Goal: Use online tool/utility: Utilize a website feature to perform a specific function

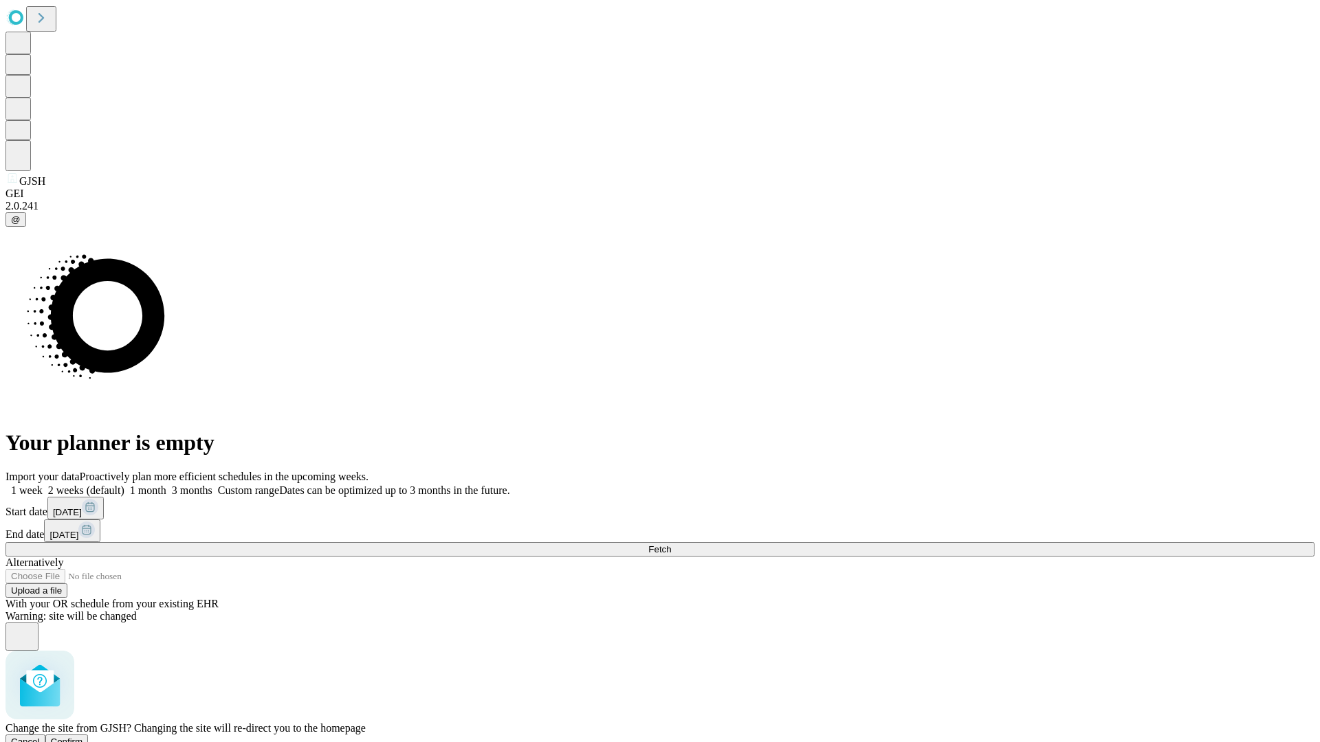
click at [83, 737] on span "Confirm" at bounding box center [67, 742] width 32 height 10
click at [43, 485] on label "1 week" at bounding box center [23, 491] width 37 height 12
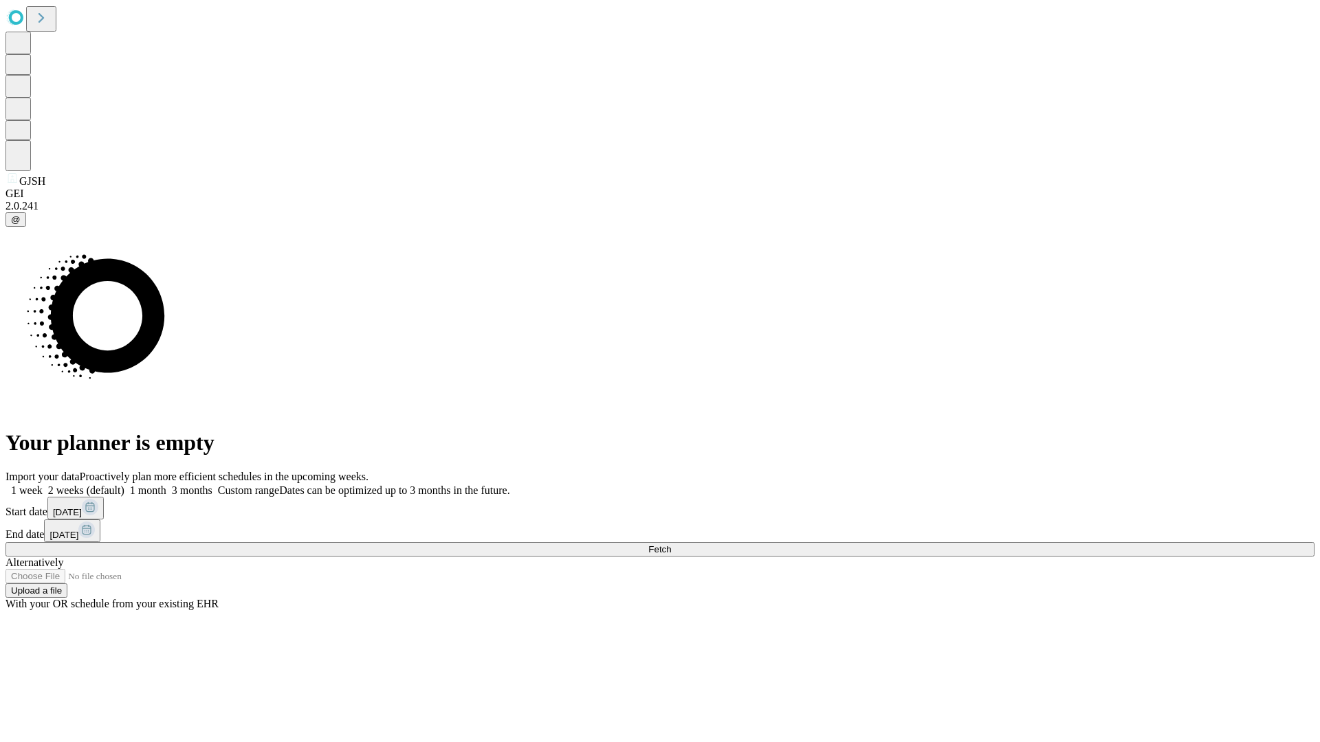
click at [671, 544] on span "Fetch" at bounding box center [659, 549] width 23 height 10
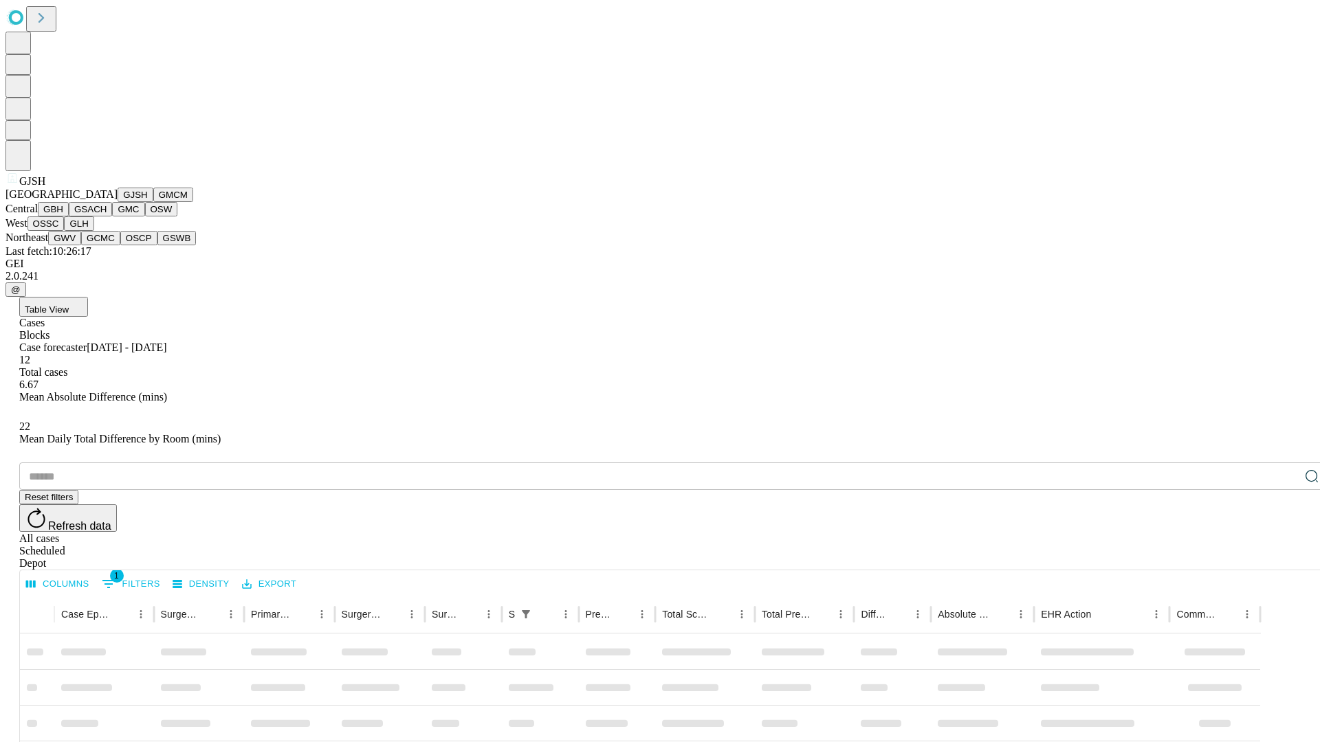
click at [153, 202] on button "GMCM" at bounding box center [173, 195] width 40 height 14
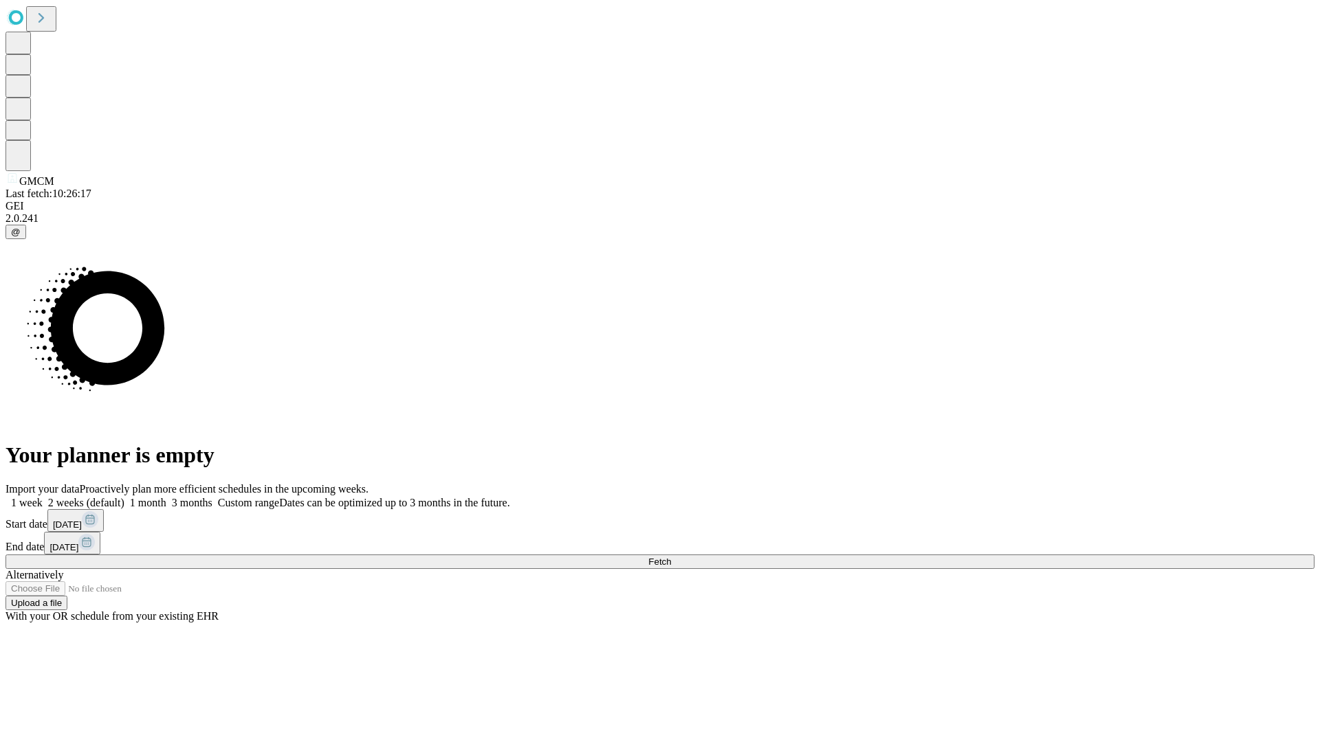
click at [43, 497] on label "1 week" at bounding box center [23, 503] width 37 height 12
click at [671, 557] on span "Fetch" at bounding box center [659, 562] width 23 height 10
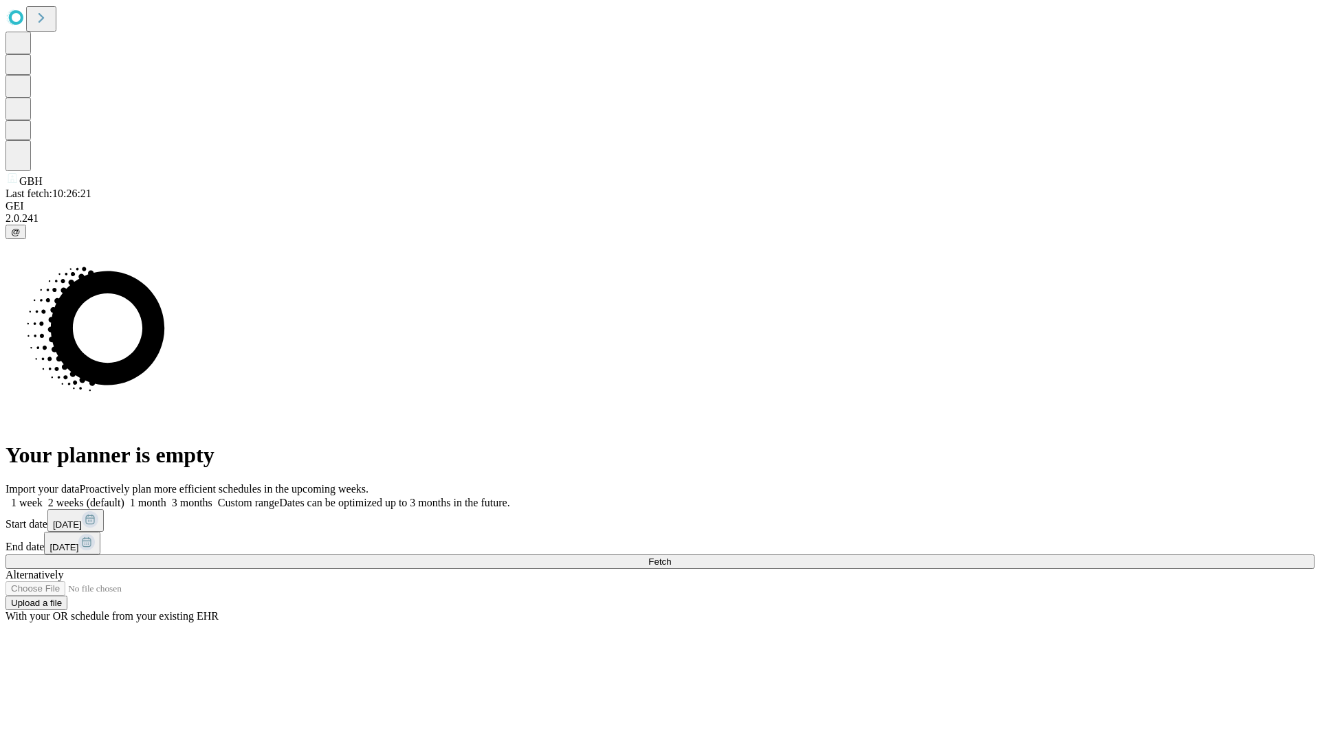
click at [43, 497] on label "1 week" at bounding box center [23, 503] width 37 height 12
click at [671, 557] on span "Fetch" at bounding box center [659, 562] width 23 height 10
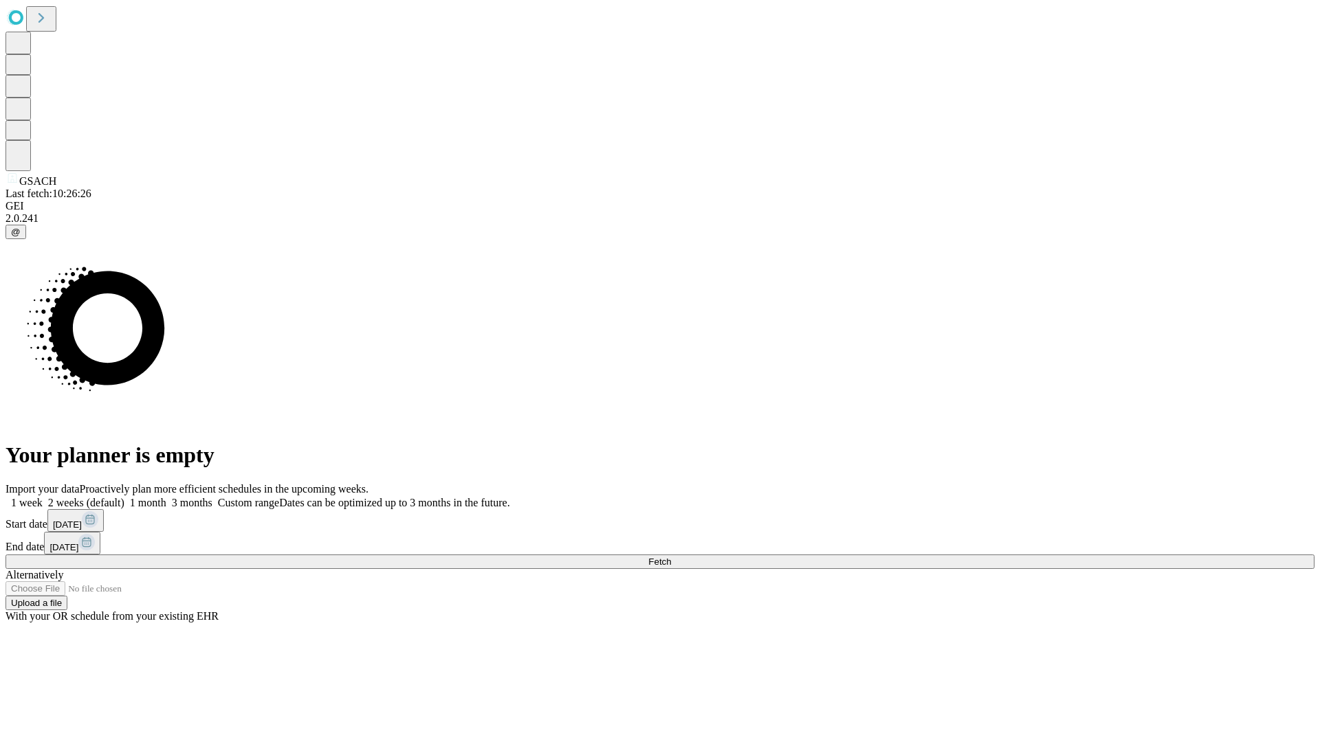
click at [43, 497] on label "1 week" at bounding box center [23, 503] width 37 height 12
click at [671, 557] on span "Fetch" at bounding box center [659, 562] width 23 height 10
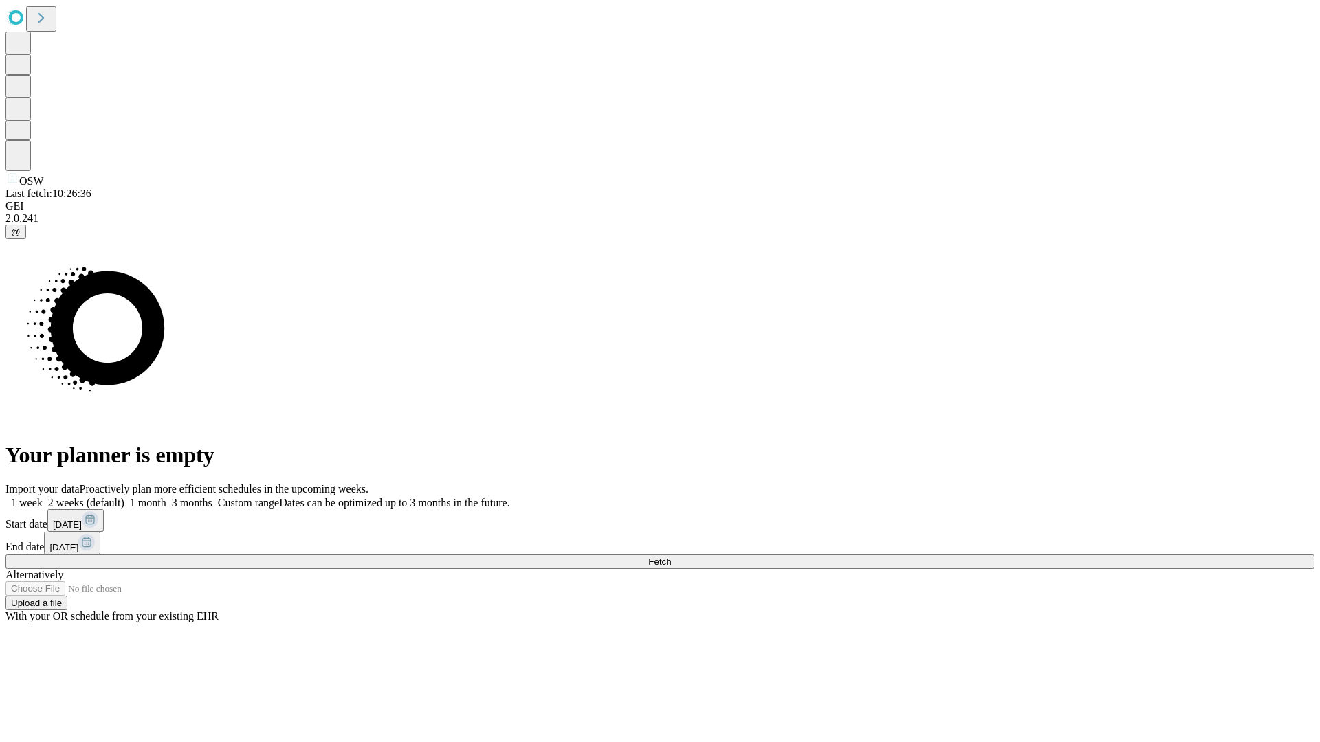
click at [43, 497] on label "1 week" at bounding box center [23, 503] width 37 height 12
click at [671, 557] on span "Fetch" at bounding box center [659, 562] width 23 height 10
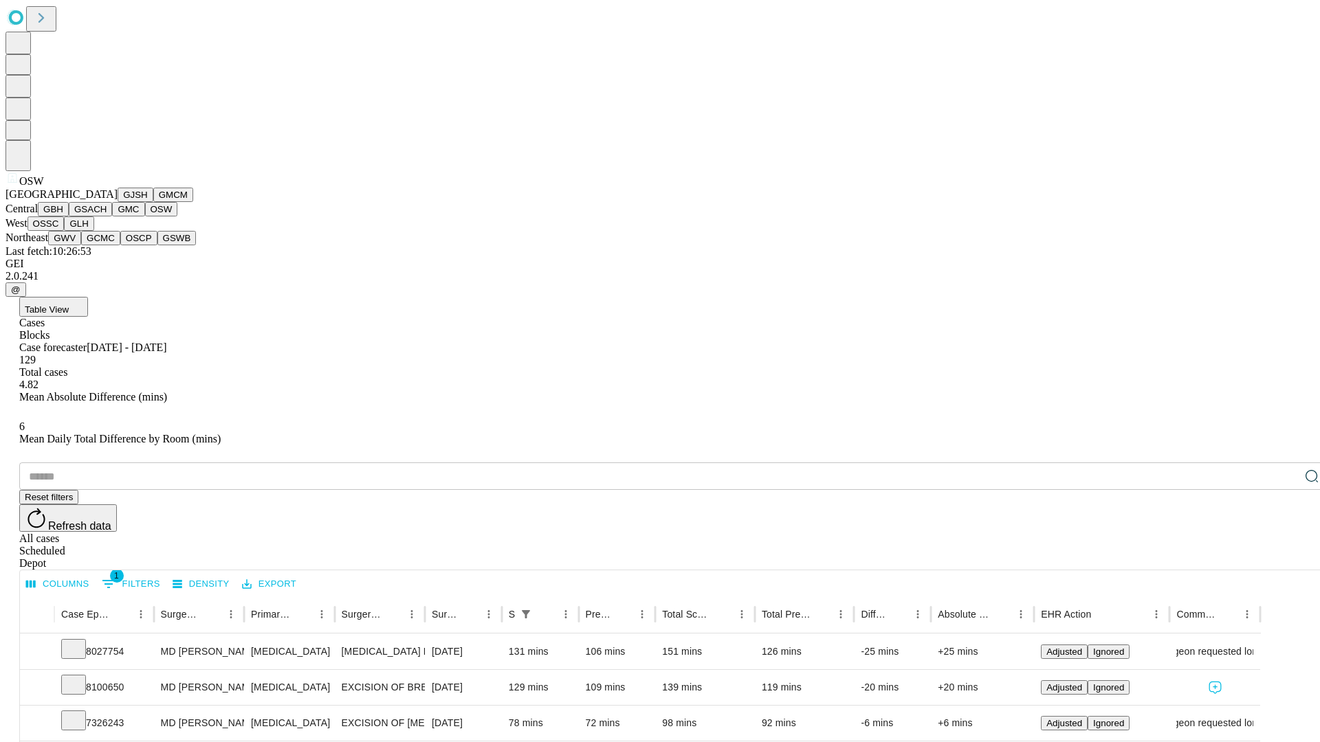
click at [65, 231] on button "OSSC" at bounding box center [45, 224] width 37 height 14
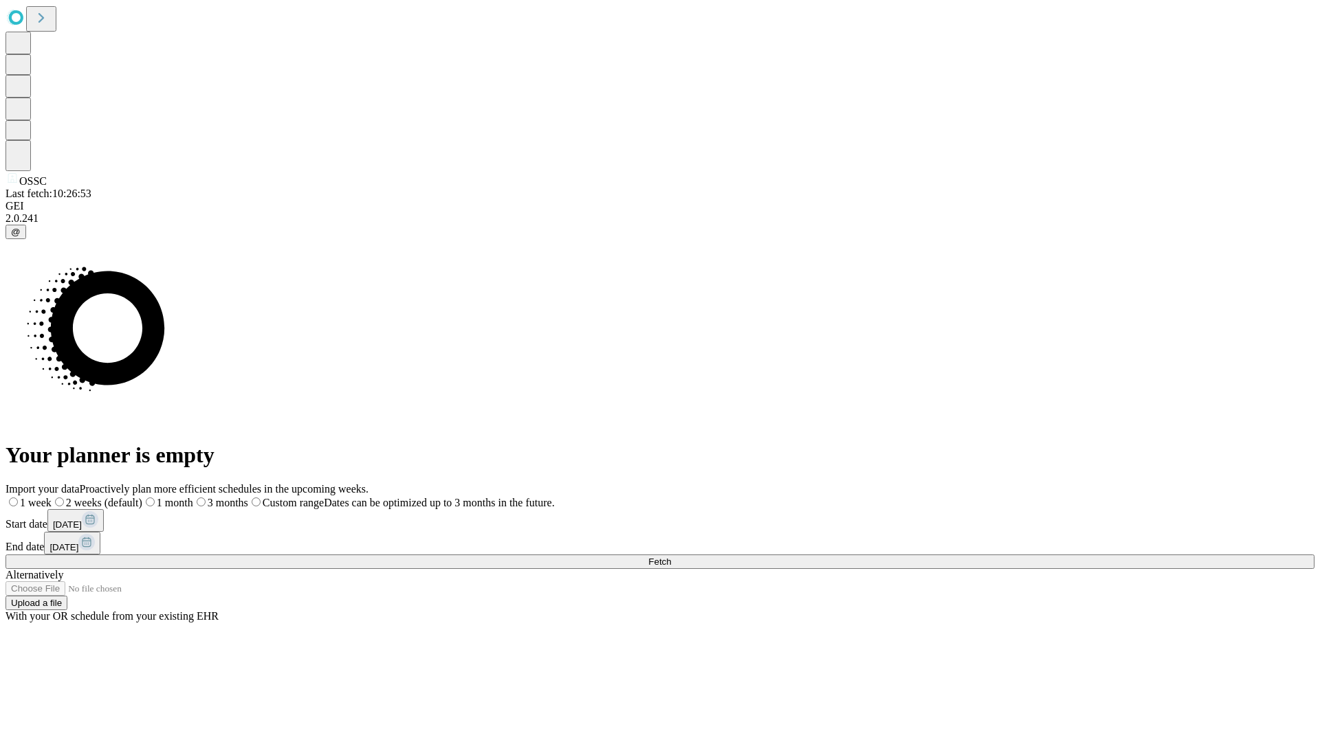
click at [52, 497] on label "1 week" at bounding box center [28, 503] width 46 height 12
click at [671, 557] on span "Fetch" at bounding box center [659, 562] width 23 height 10
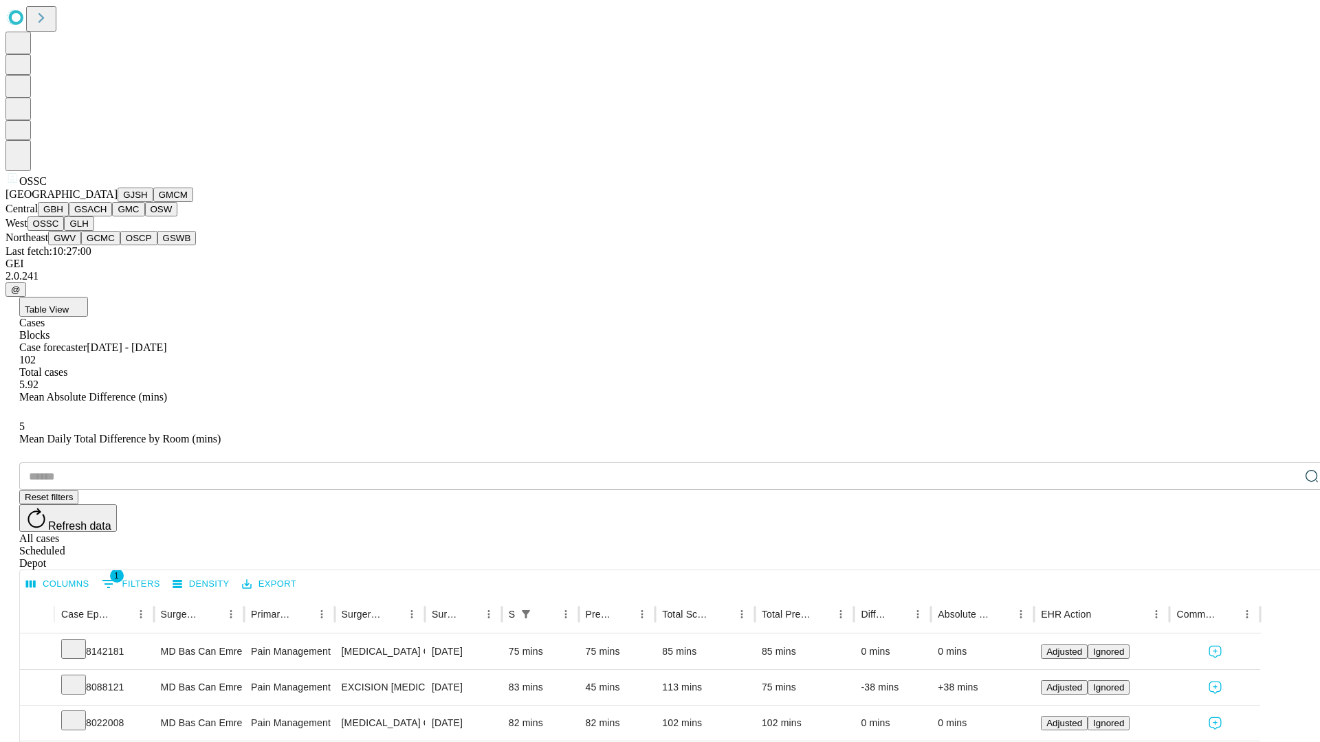
click at [93, 231] on button "GLH" at bounding box center [79, 224] width 30 height 14
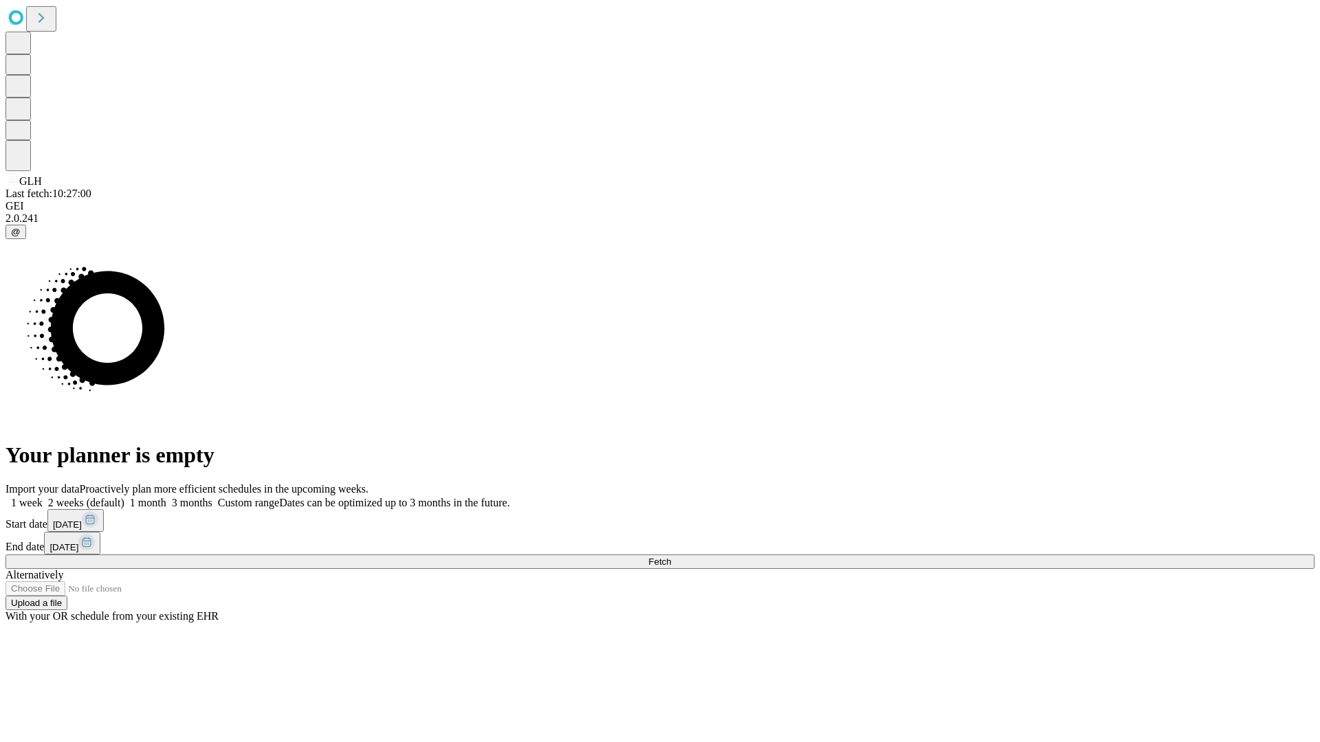
click at [43, 497] on label "1 week" at bounding box center [23, 503] width 37 height 12
click at [671, 557] on span "Fetch" at bounding box center [659, 562] width 23 height 10
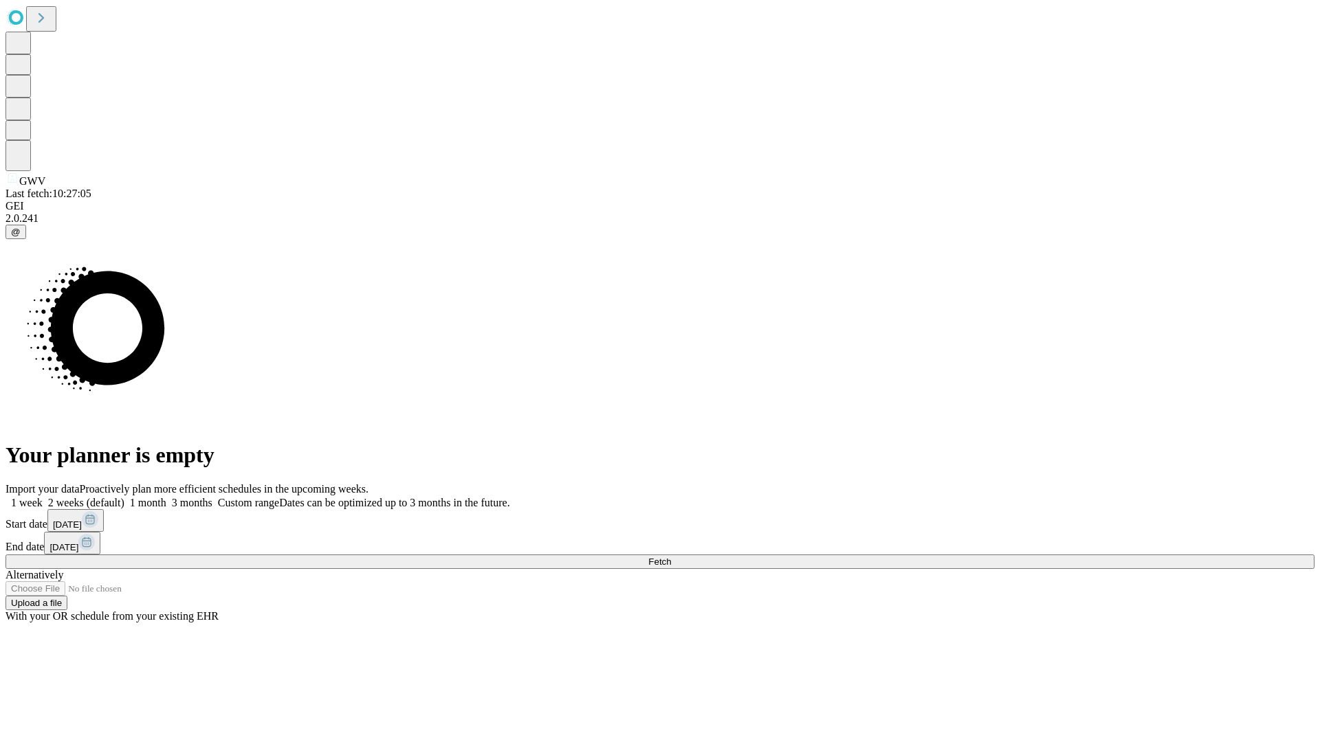
click at [43, 497] on label "1 week" at bounding box center [23, 503] width 37 height 12
click at [671, 557] on span "Fetch" at bounding box center [659, 562] width 23 height 10
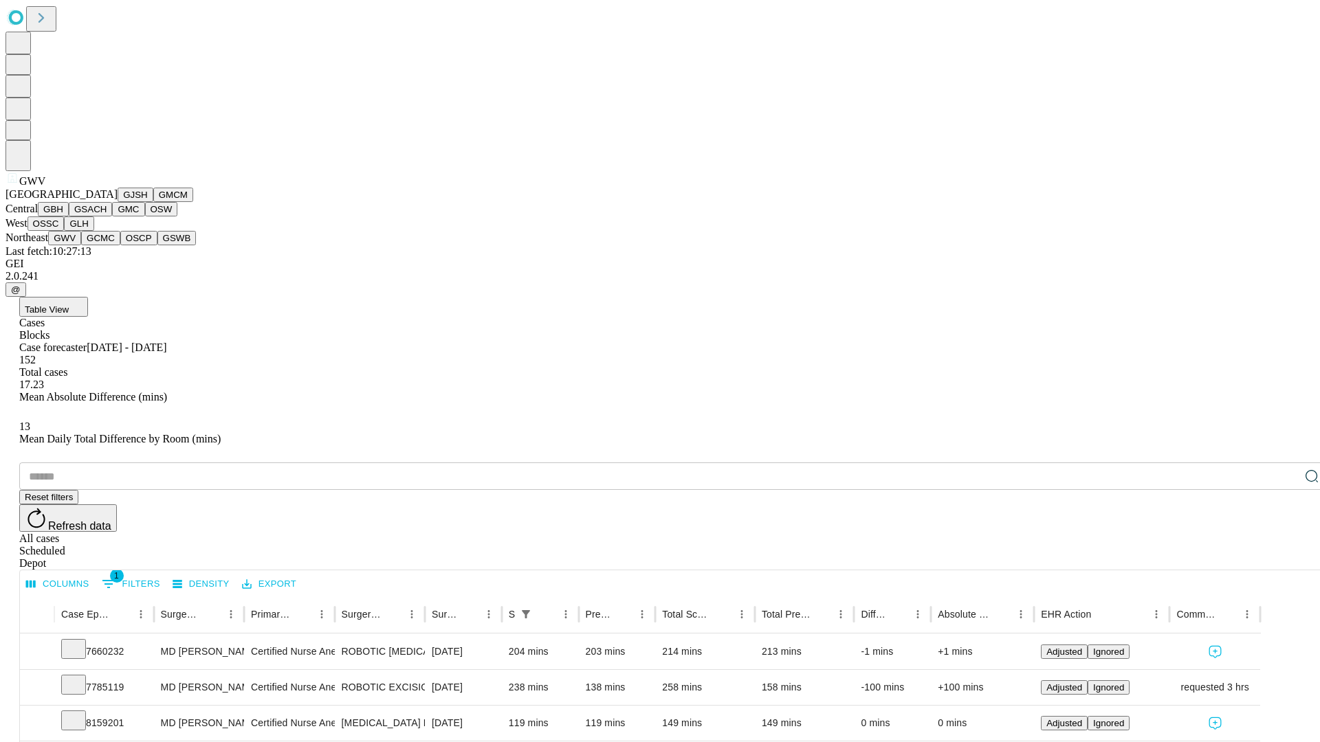
click at [107, 245] on button "GCMC" at bounding box center [100, 238] width 39 height 14
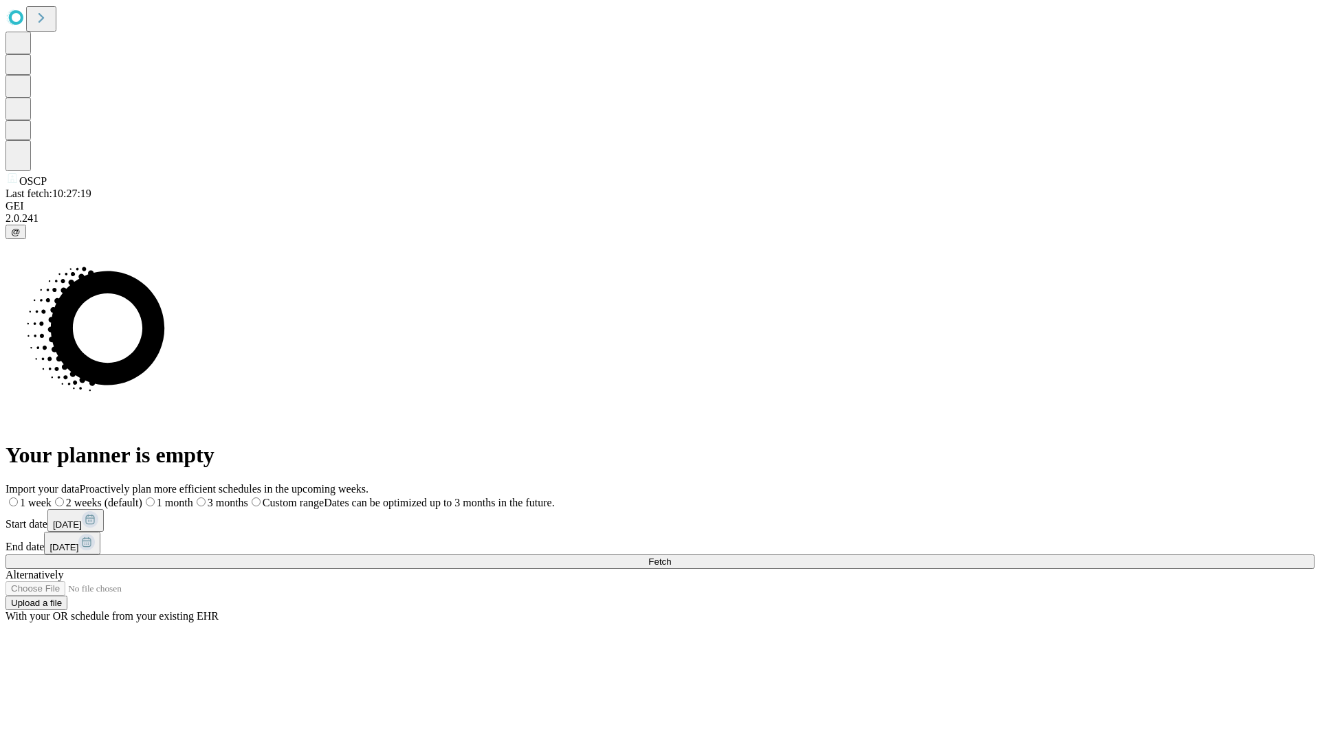
click at [52, 497] on label "1 week" at bounding box center [28, 503] width 46 height 12
click at [671, 557] on span "Fetch" at bounding box center [659, 562] width 23 height 10
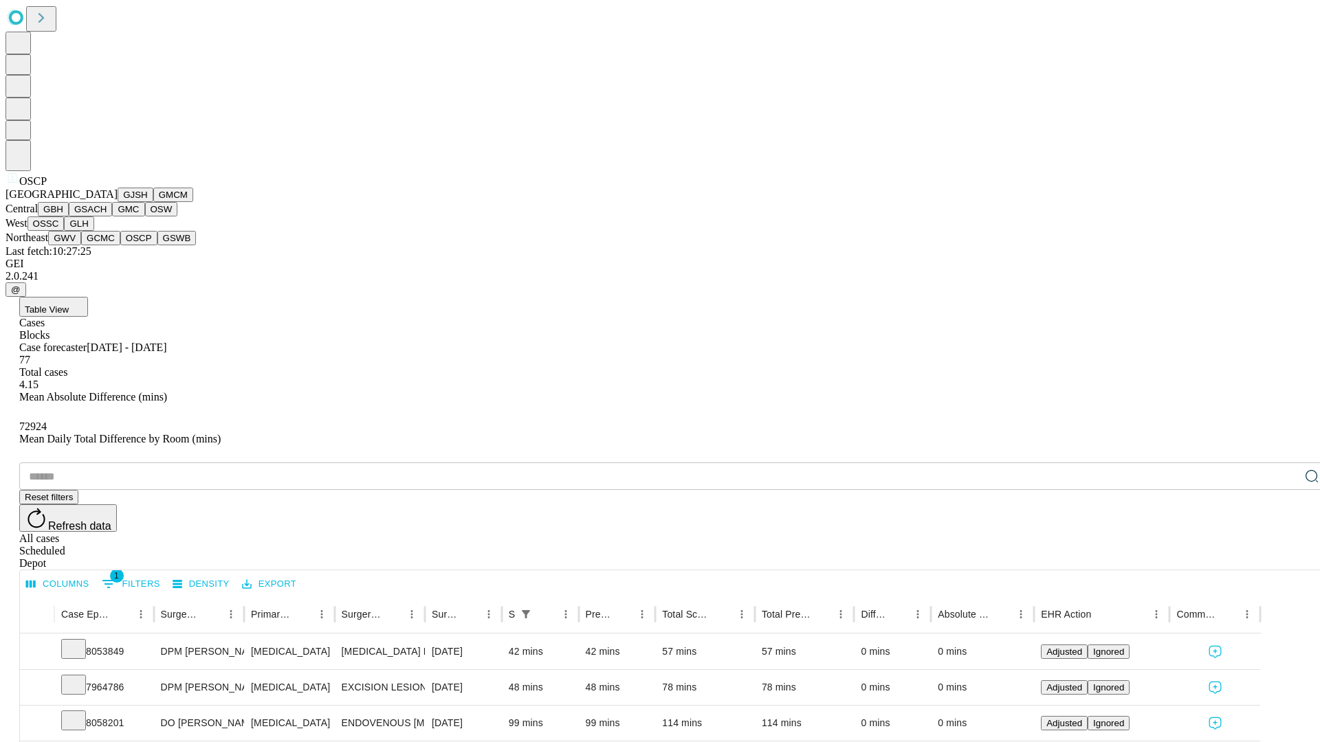
click at [157, 245] on button "GSWB" at bounding box center [176, 238] width 39 height 14
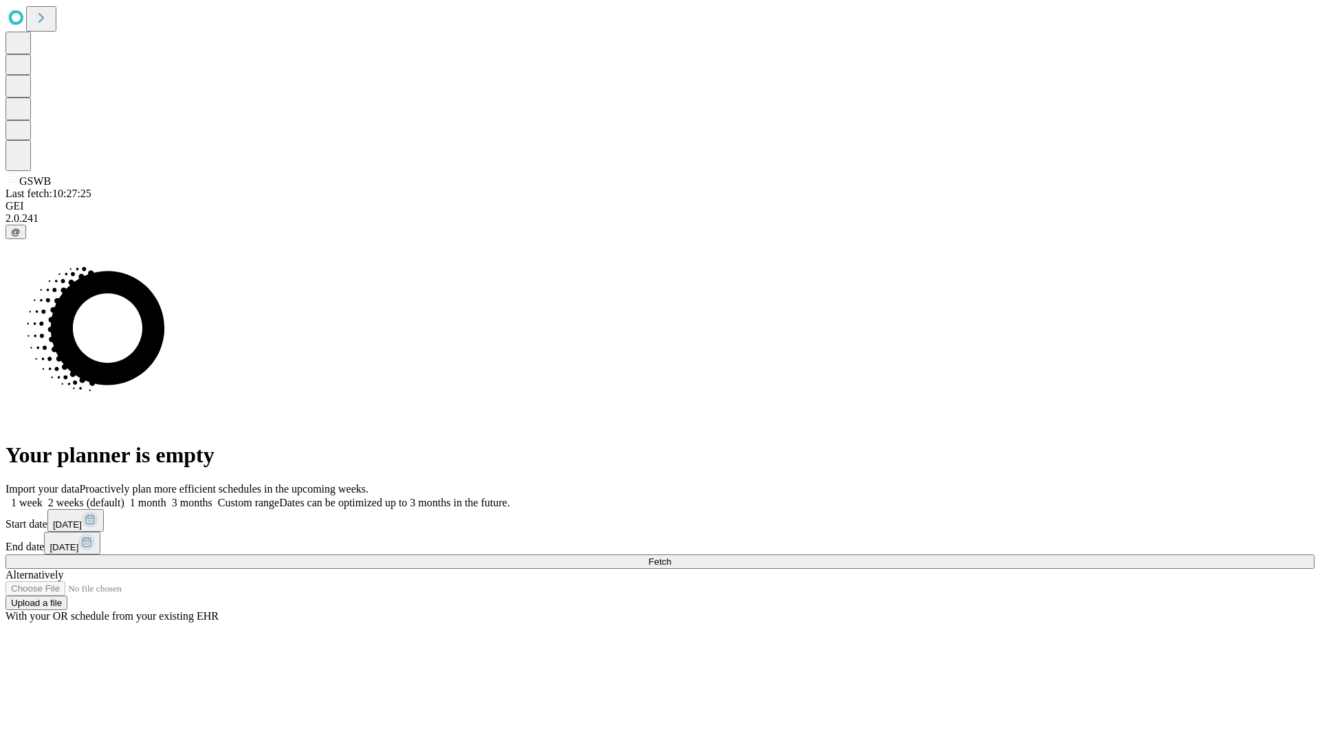
click at [43, 497] on label "1 week" at bounding box center [23, 503] width 37 height 12
click at [671, 557] on span "Fetch" at bounding box center [659, 562] width 23 height 10
